Goal: Task Accomplishment & Management: Manage account settings

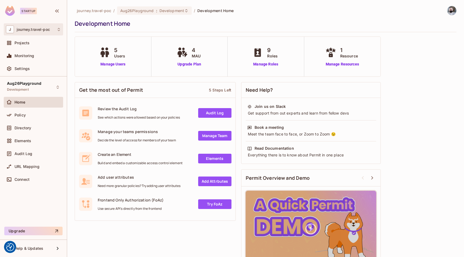
click at [32, 32] on div "J journey.travel-poc" at bounding box center [33, 30] width 55 height 8
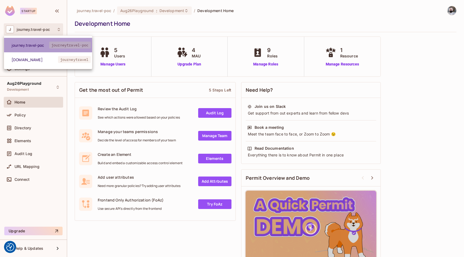
click at [41, 46] on span "journey.travel-poc" at bounding box center [31, 45] width 38 height 5
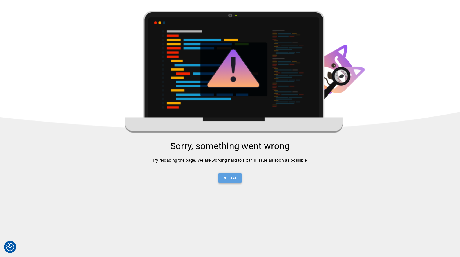
click at [228, 177] on button "Reload" at bounding box center [229, 178] width 23 height 10
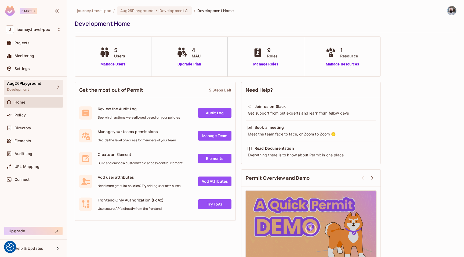
click at [44, 90] on div "Aug26Playground Development" at bounding box center [33, 87] width 59 height 15
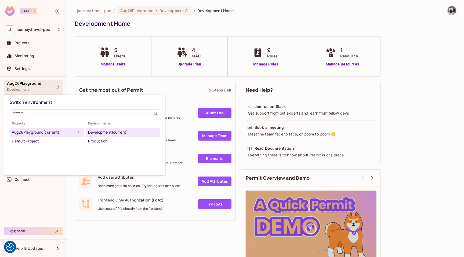
click at [420, 140] on div at bounding box center [232, 128] width 464 height 257
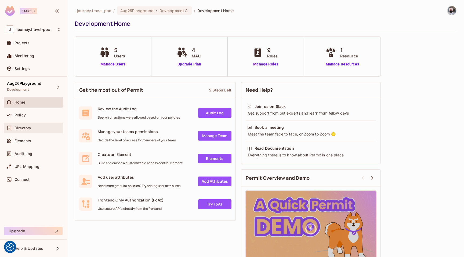
click at [39, 133] on div "Directory" at bounding box center [33, 128] width 59 height 11
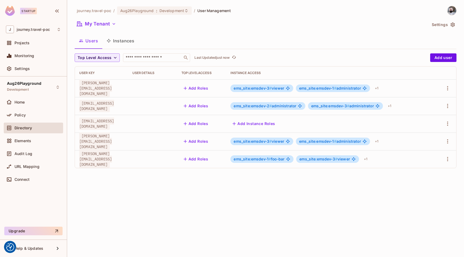
click at [119, 45] on button "Instances" at bounding box center [120, 40] width 36 height 13
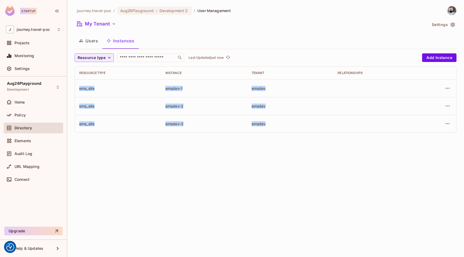
drag, startPoint x: 254, startPoint y: 122, endPoint x: 75, endPoint y: 85, distance: 182.5
click at [75, 85] on tbody "ems_site emsdev-1 emsdev ems_site emsdev-2 emsdev ems_site emsdev-3 emsdev" at bounding box center [265, 105] width 381 height 53
click at [152, 156] on div "journey.travel-poc / Aug26Playground : Development / User Management My Tenant …" at bounding box center [265, 128] width 397 height 257
click at [82, 87] on div "ems_site" at bounding box center [118, 88] width 78 height 5
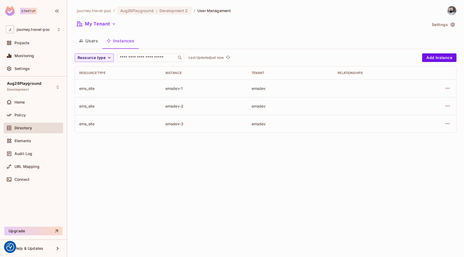
click at [85, 103] on td "ems_site" at bounding box center [118, 106] width 86 height 18
click at [84, 126] on div "ems_site" at bounding box center [118, 123] width 78 height 5
drag, startPoint x: 91, startPoint y: 144, endPoint x: 98, endPoint y: 146, distance: 7.2
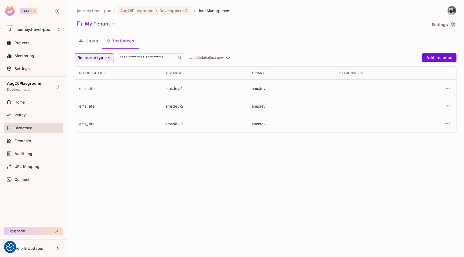
click at [91, 145] on div "journey.travel-poc / Aug26Playground : Development / User Management My Tenant …" at bounding box center [265, 128] width 397 height 257
drag, startPoint x: 266, startPoint y: 89, endPoint x: 250, endPoint y: 87, distance: 15.7
click at [250, 87] on td "emsdev" at bounding box center [290, 88] width 86 height 18
drag, startPoint x: 166, startPoint y: 155, endPoint x: 160, endPoint y: 153, distance: 6.8
click at [166, 155] on div "journey.travel-poc / Aug26Playground : Development / User Management My Tenant …" at bounding box center [265, 128] width 397 height 257
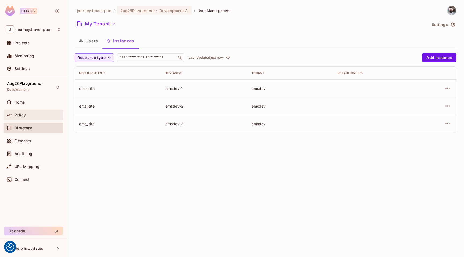
click at [30, 118] on div "Policy" at bounding box center [33, 115] width 59 height 11
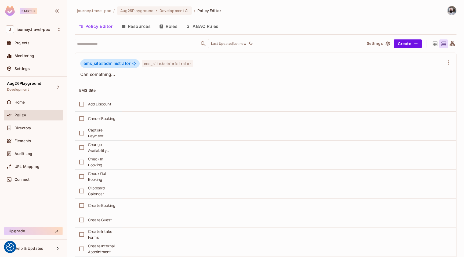
click at [145, 27] on button "Resources" at bounding box center [136, 26] width 38 height 13
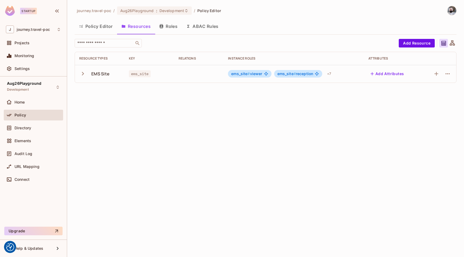
click at [81, 73] on icon "button" at bounding box center [82, 73] width 7 height 7
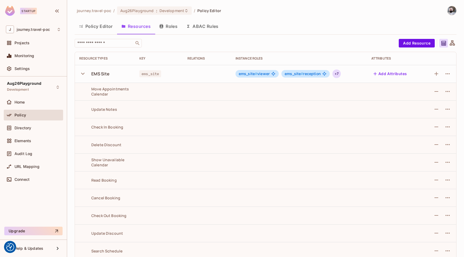
click at [334, 73] on div "+ 7" at bounding box center [336, 74] width 8 height 9
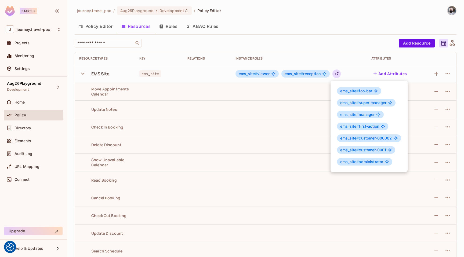
click at [241, 145] on div at bounding box center [232, 128] width 464 height 257
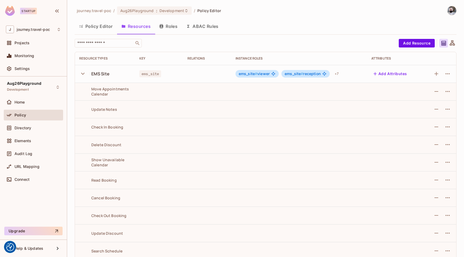
click at [160, 29] on button "Roles" at bounding box center [168, 26] width 27 height 13
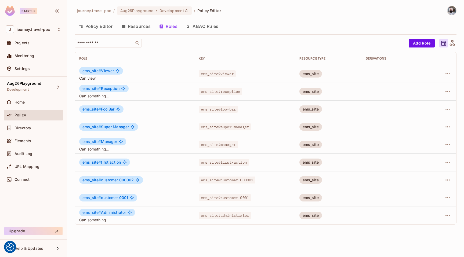
click at [223, 73] on span "ems_site#viewer" at bounding box center [217, 73] width 37 height 7
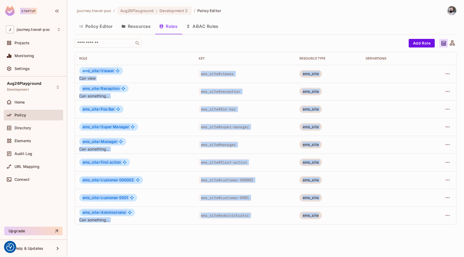
drag, startPoint x: 332, startPoint y: 218, endPoint x: 86, endPoint y: 70, distance: 287.2
click at [86, 70] on tbody "ems_site # Viewer Can view ems_site#viewer ems_site ems_site # Reception Can so…" at bounding box center [265, 144] width 381 height 159
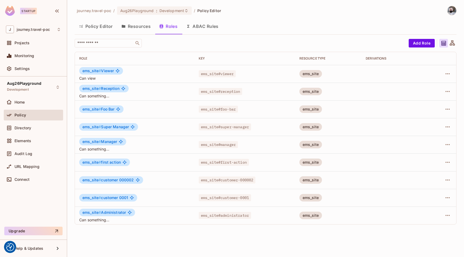
click at [204, 96] on td "ems_site#reception" at bounding box center [244, 92] width 101 height 18
click at [141, 28] on button "Resources" at bounding box center [136, 26] width 38 height 13
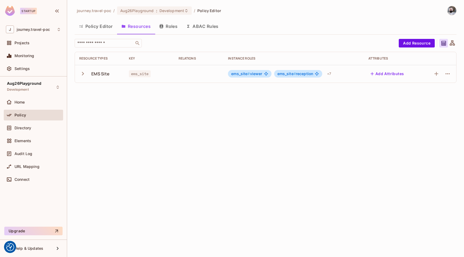
click at [81, 73] on icon "button" at bounding box center [82, 73] width 7 height 7
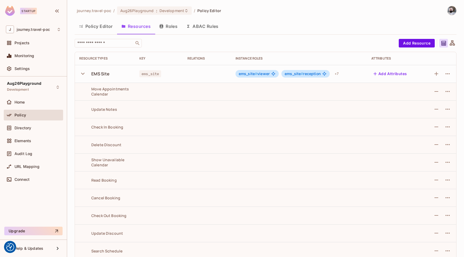
click at [170, 28] on button "Roles" at bounding box center [168, 26] width 27 height 13
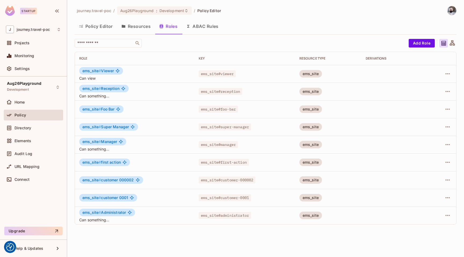
click at [142, 31] on button "Resources" at bounding box center [136, 26] width 38 height 13
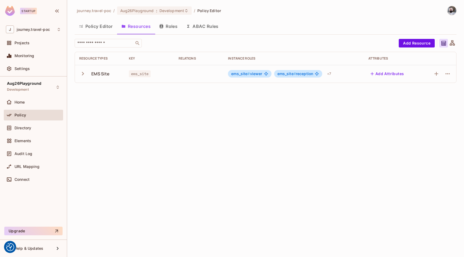
click at [102, 23] on button "Policy Editor" at bounding box center [96, 26] width 42 height 13
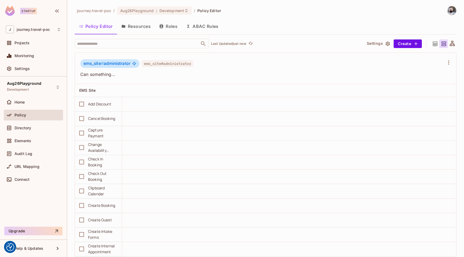
click at [137, 22] on button "Resources" at bounding box center [136, 26] width 38 height 13
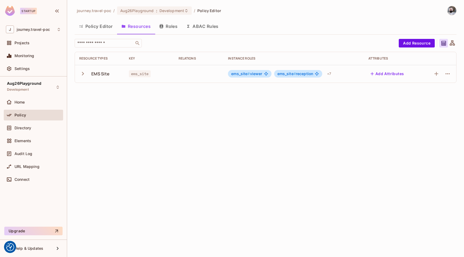
click at [84, 78] on button "button" at bounding box center [83, 74] width 9 height 12
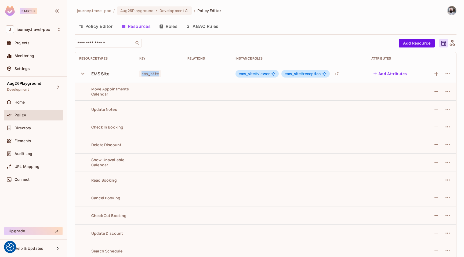
drag, startPoint x: 139, startPoint y: 74, endPoint x: 164, endPoint y: 74, distance: 24.7
click at [163, 74] on div "ems_site" at bounding box center [158, 73] width 39 height 5
click at [41, 132] on div "Directory" at bounding box center [33, 128] width 59 height 11
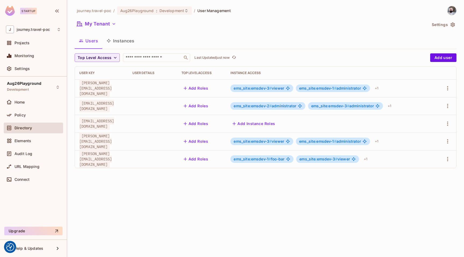
click at [120, 43] on button "Instances" at bounding box center [120, 40] width 36 height 13
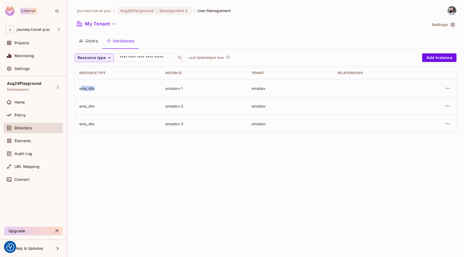
drag, startPoint x: 82, startPoint y: 88, endPoint x: 104, endPoint y: 86, distance: 21.8
click at [104, 86] on div "ems_site" at bounding box center [118, 88] width 78 height 5
drag, startPoint x: 79, startPoint y: 86, endPoint x: 96, endPoint y: 87, distance: 17.2
click at [96, 87] on td "ems_site" at bounding box center [118, 88] width 86 height 18
drag, startPoint x: 165, startPoint y: 88, endPoint x: 188, endPoint y: 88, distance: 22.8
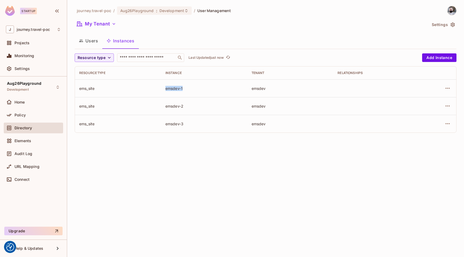
click at [188, 88] on div "emsdev-1" at bounding box center [204, 88] width 78 height 5
click at [178, 106] on div "emsdev-2" at bounding box center [204, 106] width 78 height 5
click at [177, 106] on div "emsdev-2" at bounding box center [204, 106] width 78 height 5
click at [257, 90] on div "emsdev" at bounding box center [291, 88] width 78 height 5
click at [257, 89] on div "emsdev" at bounding box center [291, 88] width 78 height 5
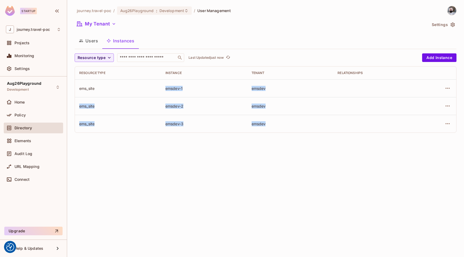
drag, startPoint x: 266, startPoint y: 125, endPoint x: 184, endPoint y: 85, distance: 90.6
click at [184, 85] on tbody "ems_site emsdev-1 emsdev ems_site emsdev-2 emsdev ems_site emsdev-3 emsdev" at bounding box center [265, 105] width 381 height 53
click at [175, 89] on div "emsdev-1" at bounding box center [204, 88] width 78 height 5
click at [175, 88] on div "emsdev-1" at bounding box center [204, 88] width 78 height 5
click at [173, 110] on td "emsdev-2" at bounding box center [204, 106] width 86 height 18
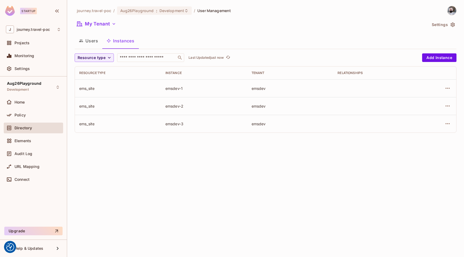
click at [82, 89] on div "ems_site" at bounding box center [118, 88] width 78 height 5
click at [98, 42] on button "Users" at bounding box center [89, 40] width 28 height 13
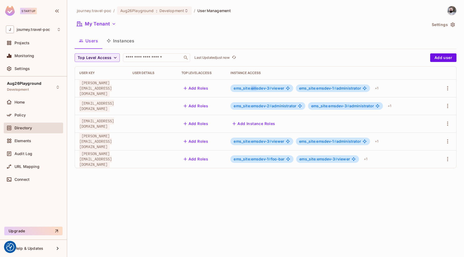
drag, startPoint x: 257, startPoint y: 88, endPoint x: 252, endPoint y: 88, distance: 5.9
click at [252, 88] on span "ems_site:emsdev-3 #" at bounding box center [253, 88] width 38 height 5
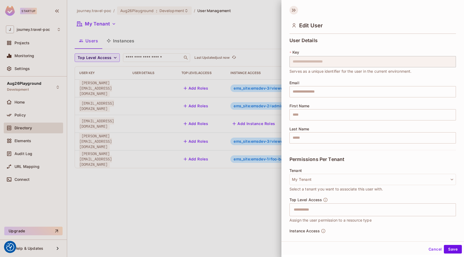
click at [292, 10] on icon at bounding box center [293, 10] width 9 height 9
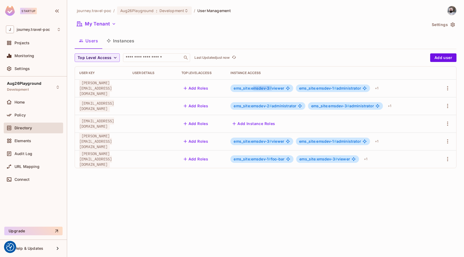
drag, startPoint x: 263, startPoint y: 89, endPoint x: 274, endPoint y: 89, distance: 11.0
click at [274, 89] on span "ems_site:emsdev-3 # viewer" at bounding box center [259, 88] width 50 height 4
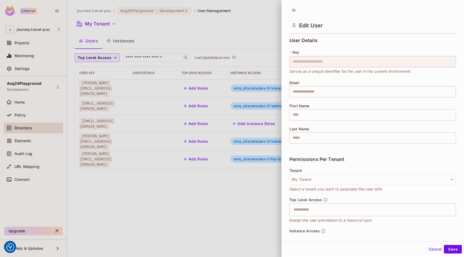
click at [226, 184] on div at bounding box center [232, 128] width 464 height 257
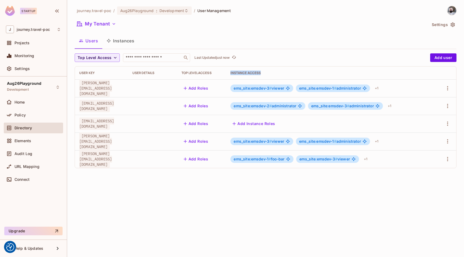
drag, startPoint x: 233, startPoint y: 72, endPoint x: 263, endPoint y: 74, distance: 30.1
click at [261, 73] on th "Instance Access" at bounding box center [330, 73] width 209 height 13
